Goal: Contribute content

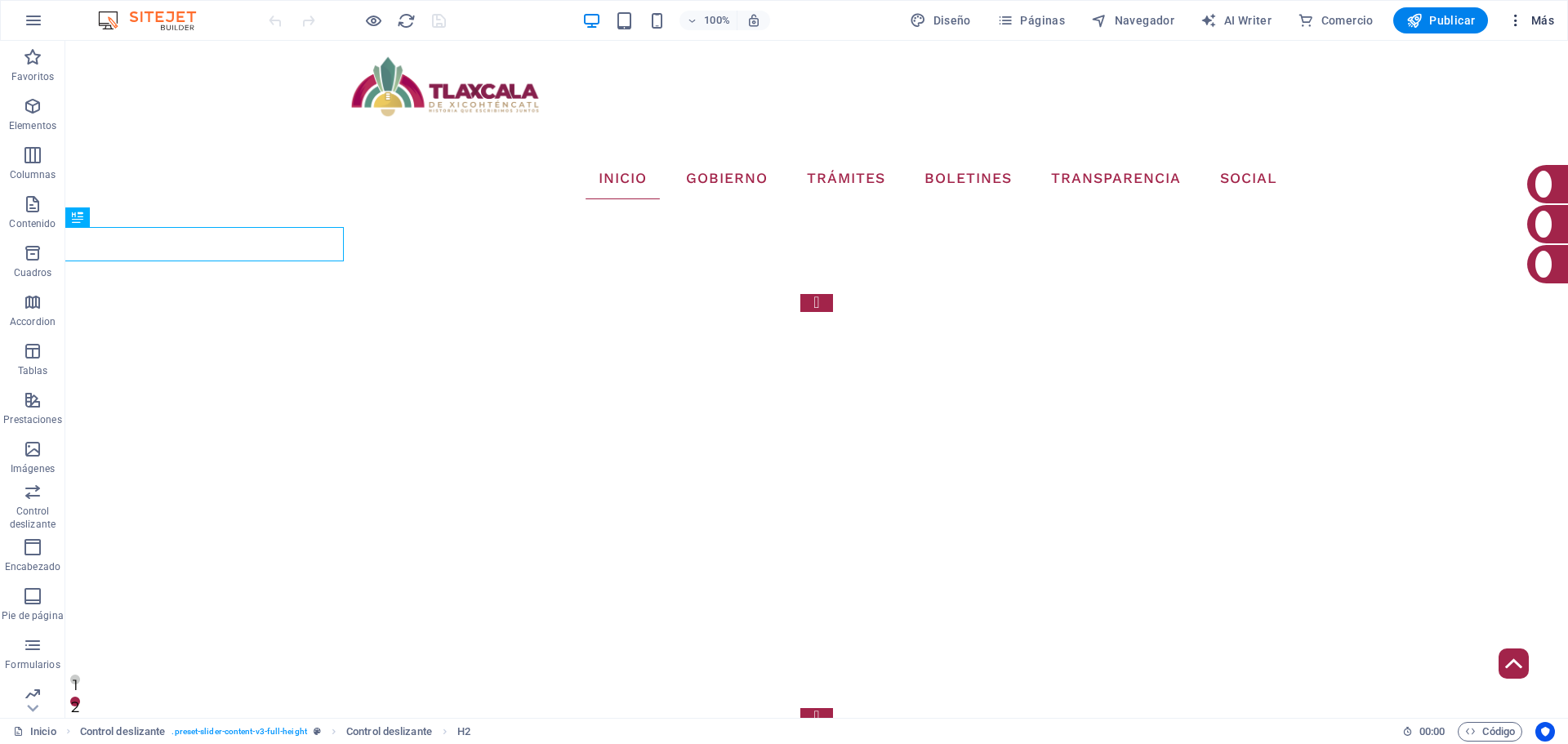
click at [1518, 27] on icon "button" at bounding box center [1516, 21] width 16 height 16
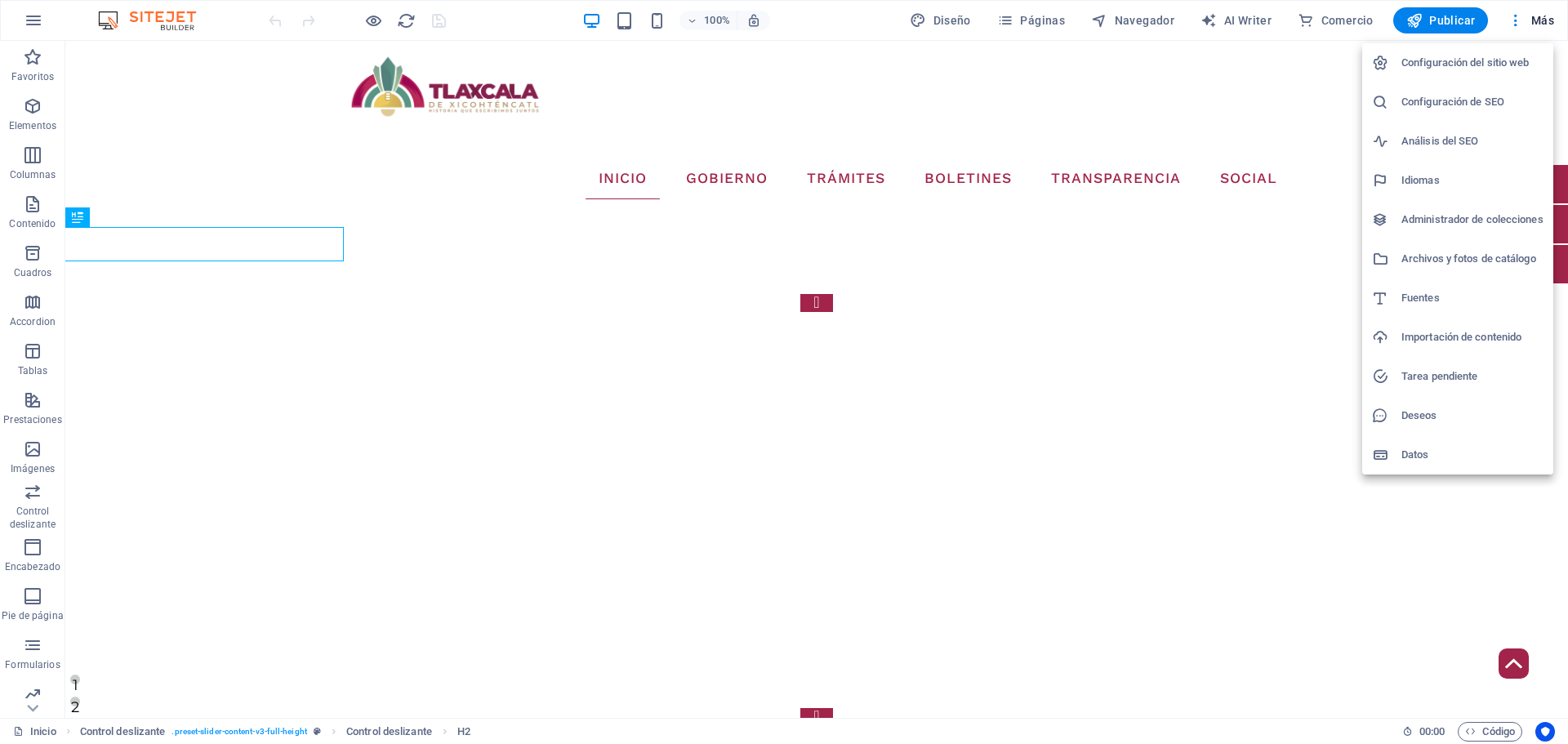
click at [1456, 213] on h6 "Administrador de colecciones" at bounding box center [1473, 220] width 142 height 20
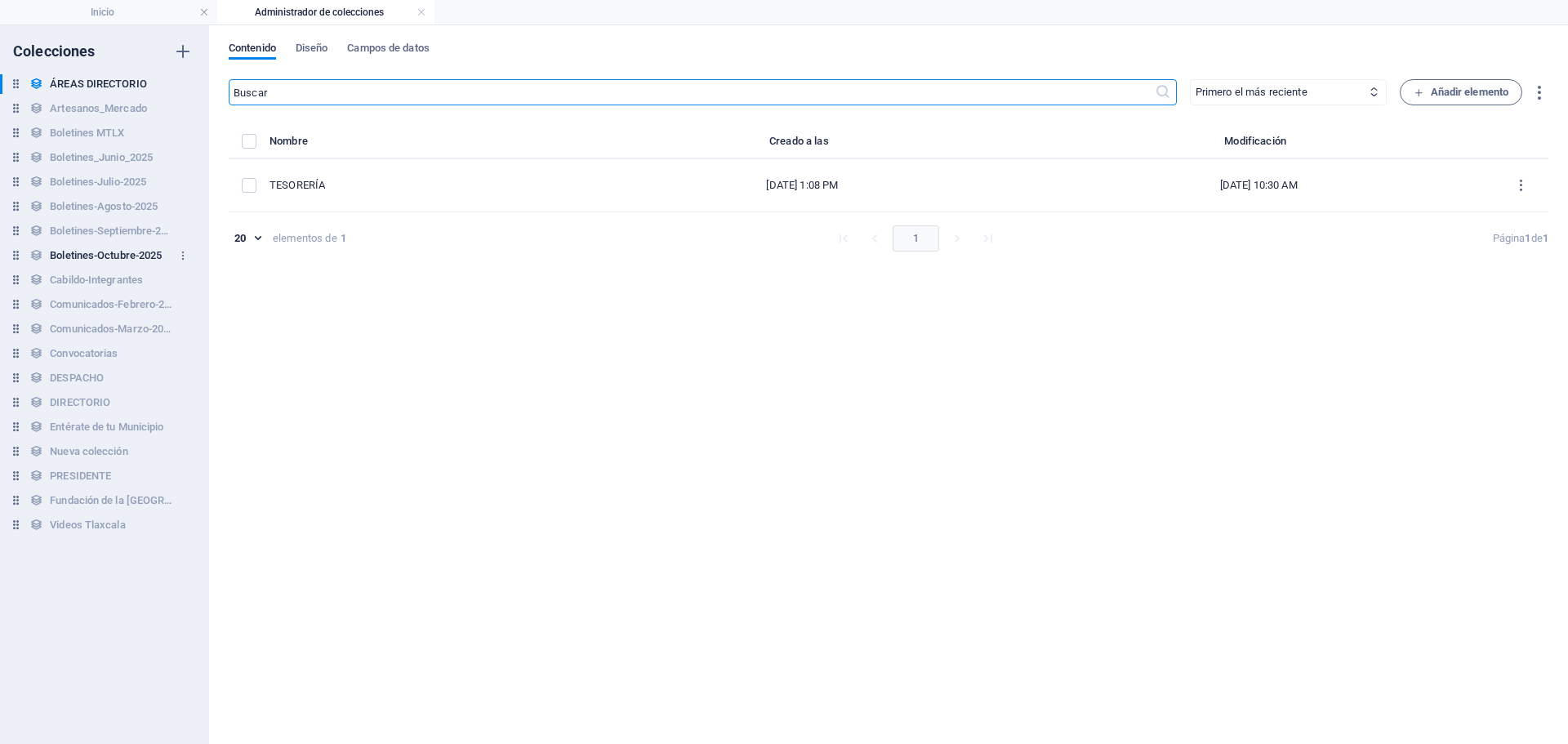
click at [124, 254] on h6 "Boletines-Octubre-2025" at bounding box center [106, 256] width 112 height 20
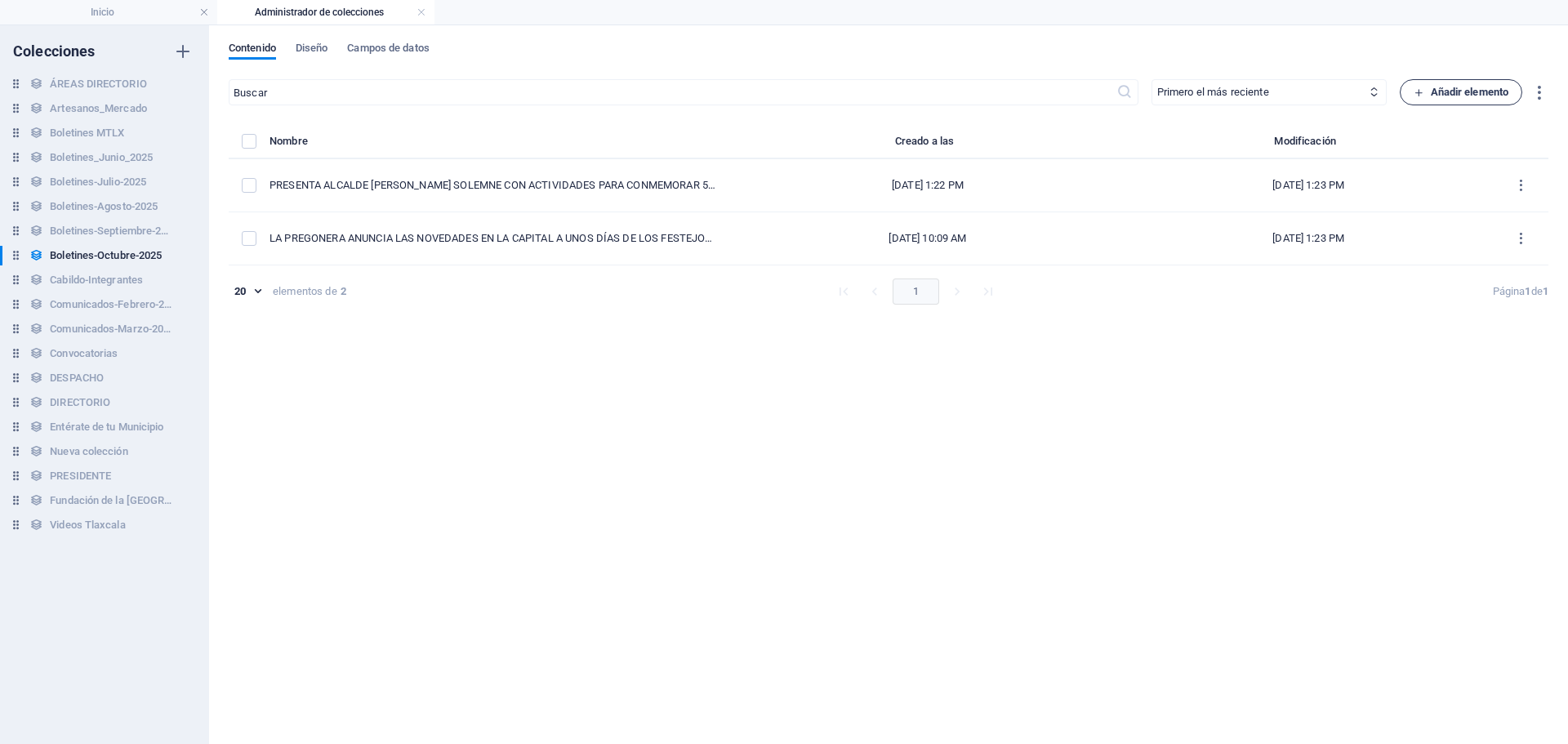
click at [1504, 100] on span "Añadir elemento" at bounding box center [1461, 92] width 95 height 20
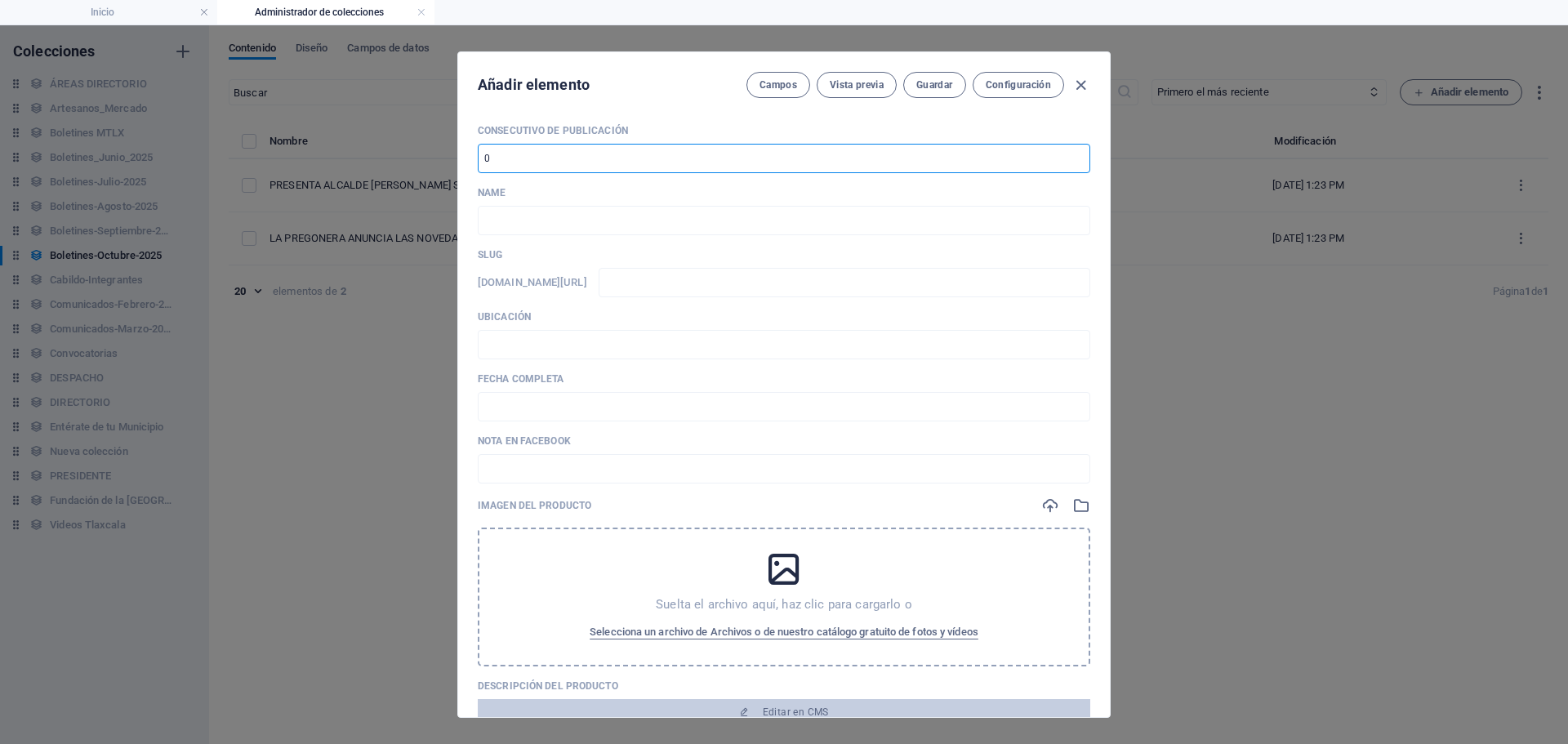
click at [741, 160] on input "number" at bounding box center [784, 159] width 612 height 30
type input "3"
click at [742, 220] on input "text" at bounding box center [784, 221] width 612 height 30
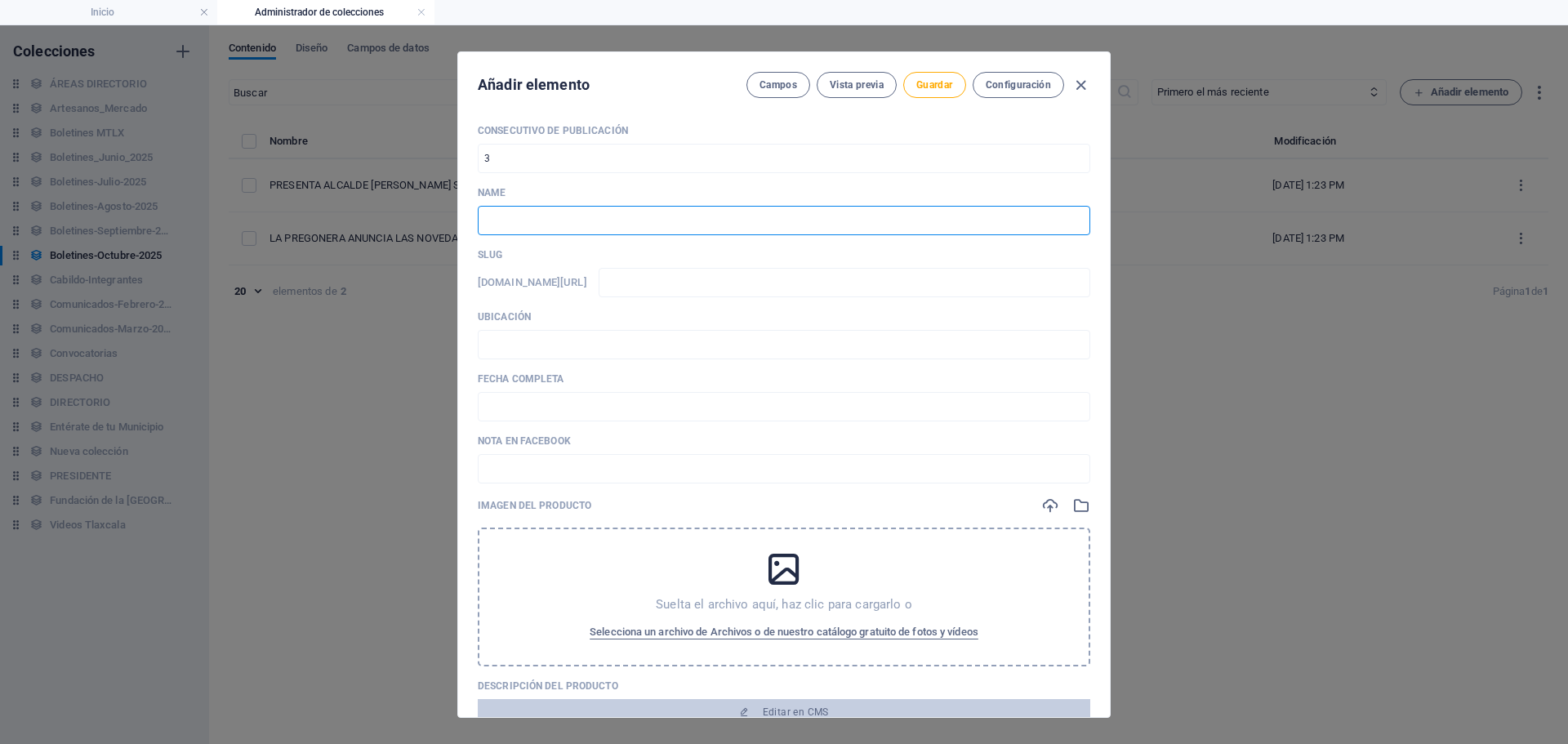
paste input "LA TRAZA DE LA CIUDAD DE [GEOGRAPHIC_DATA] CUENTA LA HISTORIA DE UN PUEBLO QUE …"
type input "LA TRAZA DE LA CIUDAD DE [GEOGRAPHIC_DATA] CUENTA LA HISTORIA DE UN PUEBLO QUE …"
type input "la-traza-de-la-ciudad-de-[GEOGRAPHIC_DATA]-cuenta-la-historia-de-un-pueblo-que-…"
type input "LA TRAZA DE LA CIUDAD DE [GEOGRAPHIC_DATA] CUENTA LA HISTORIA DE UN PUEBLO QUE …"
